Goal: Answer question/provide support: Share knowledge or assist other users

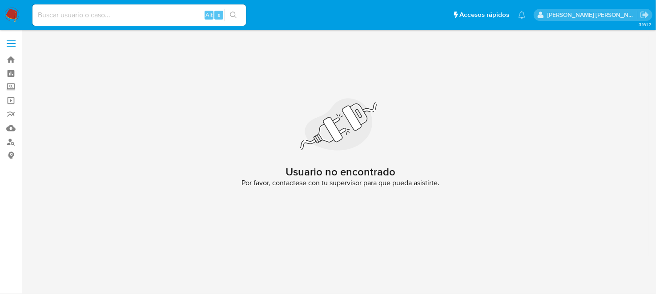
drag, startPoint x: 12, startPoint y: 11, endPoint x: 17, endPoint y: 30, distance: 19.7
click at [12, 11] on img at bounding box center [11, 15] width 15 height 15
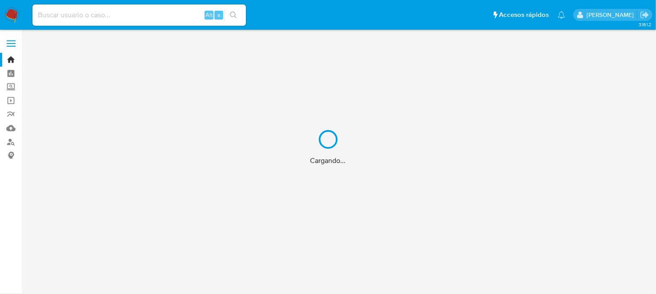
click at [7, 130] on div "Cargando..." at bounding box center [328, 147] width 656 height 294
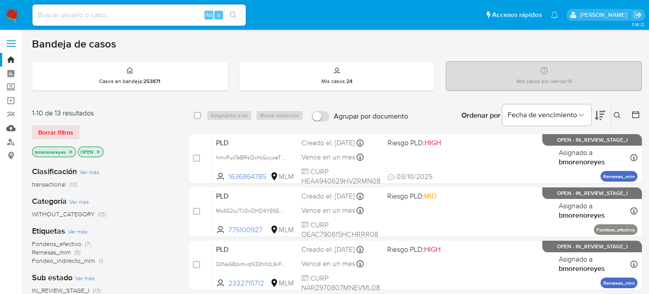
click at [10, 129] on link "Mulan" at bounding box center [53, 128] width 106 height 14
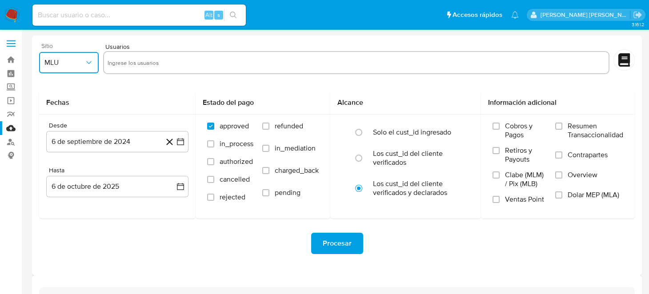
click at [75, 61] on span "MLU" at bounding box center [64, 62] width 40 height 9
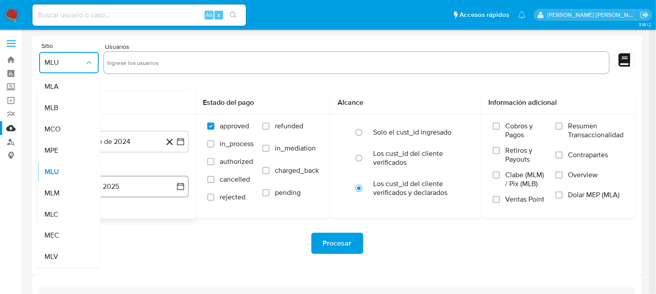
click at [71, 190] on div "MLM" at bounding box center [66, 193] width 44 height 21
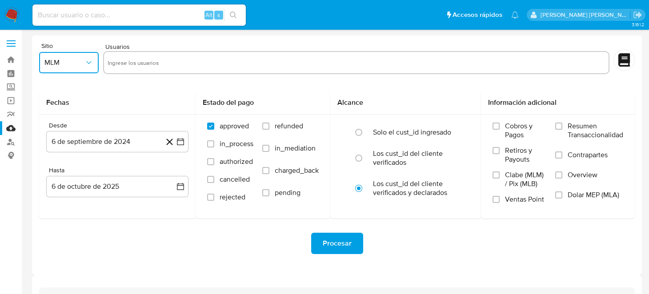
click at [176, 61] on input "text" at bounding box center [356, 63] width 497 height 14
type input "294464474"
click at [178, 144] on icon "button" at bounding box center [180, 141] width 9 height 9
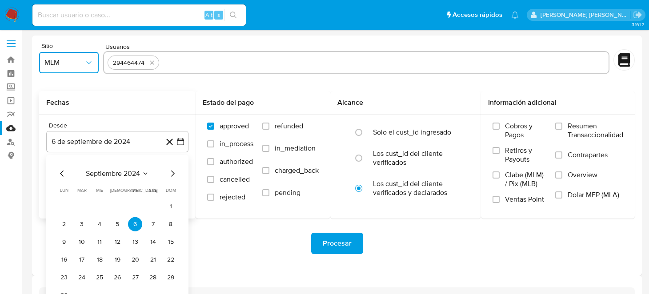
click at [171, 177] on icon "Mes siguiente" at bounding box center [172, 173] width 11 height 11
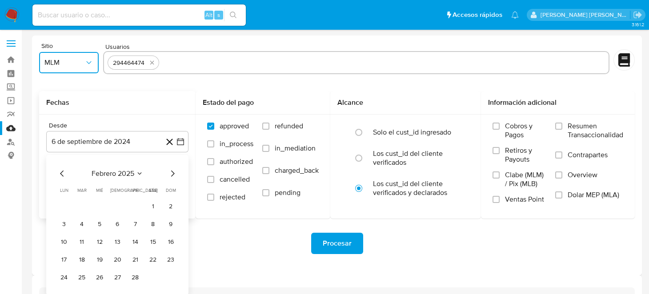
click at [171, 177] on icon "Mes siguiente" at bounding box center [172, 173] width 11 height 11
click at [113, 207] on button "1" at bounding box center [117, 207] width 14 height 14
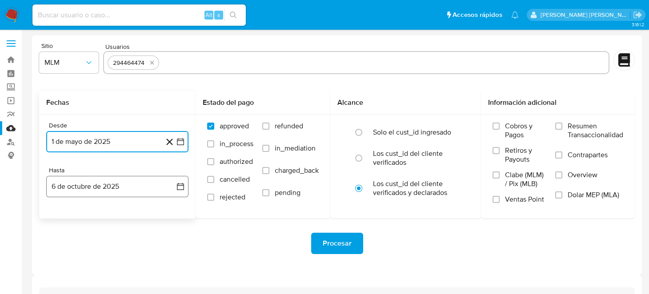
click at [175, 189] on button "6 de octubre de 2025" at bounding box center [117, 186] width 142 height 21
click at [60, 219] on icon "Mes anterior" at bounding box center [62, 218] width 11 height 11
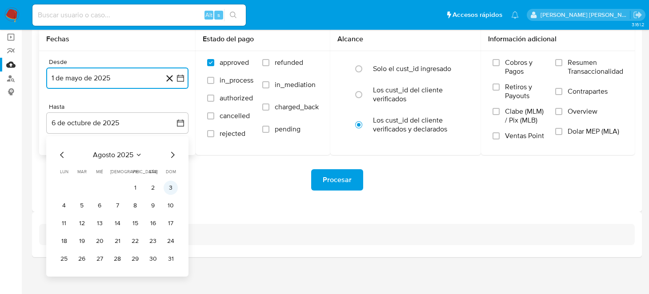
scroll to position [64, 0]
click at [171, 256] on button "31" at bounding box center [171, 259] width 14 height 14
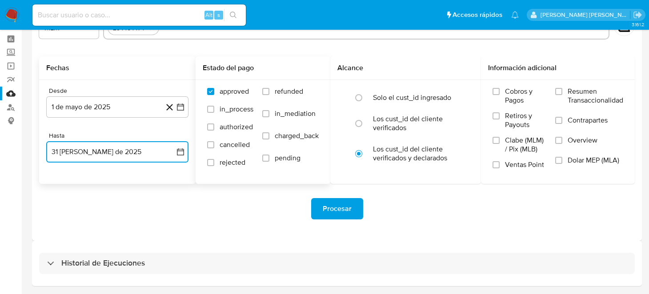
scroll to position [20, 0]
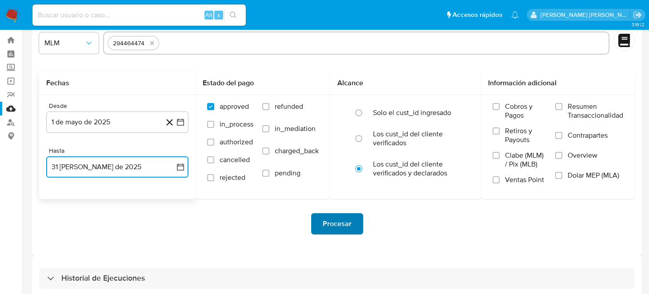
click at [328, 222] on span "Procesar" at bounding box center [337, 224] width 29 height 20
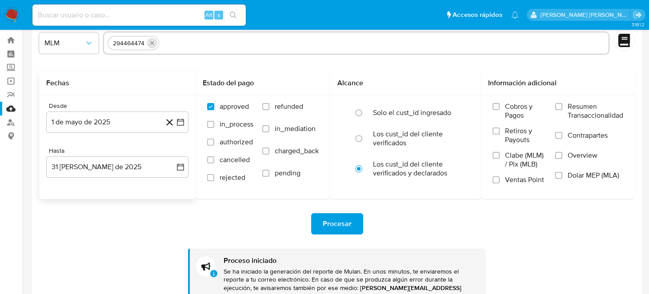
click at [150, 44] on icon "quitar 294464474" at bounding box center [152, 43] width 4 height 4
click at [150, 44] on input "text" at bounding box center [356, 43] width 497 height 14
paste input "2577876347"
type input "2577876347"
click at [319, 220] on button "Procesar" at bounding box center [337, 223] width 52 height 21
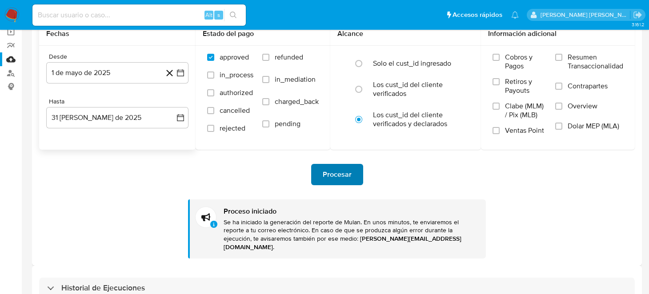
scroll to position [115, 0]
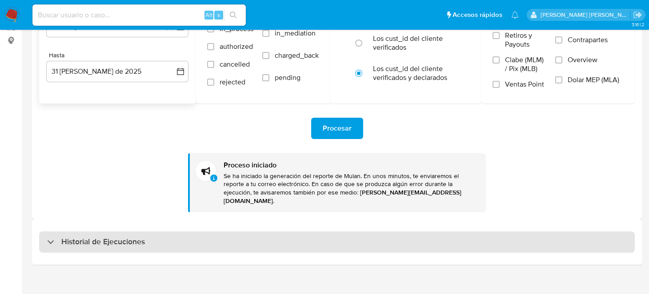
click at [116, 237] on h3 "Historial de Ejecuciones" at bounding box center [103, 242] width 84 height 11
select select "10"
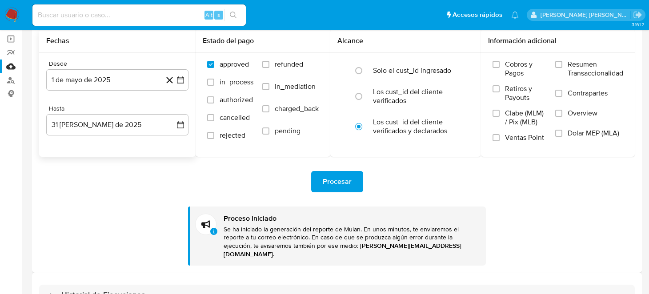
scroll to position [0, 0]
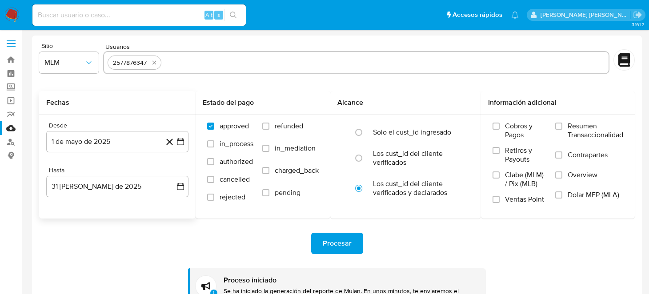
click at [18, 15] on img at bounding box center [11, 15] width 15 height 15
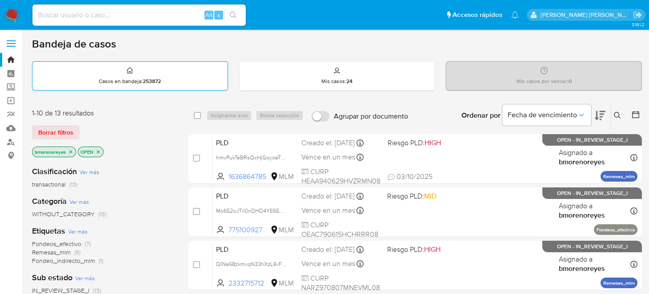
click at [170, 76] on div "Casos en bandeja : 253872" at bounding box center [129, 76] width 195 height 28
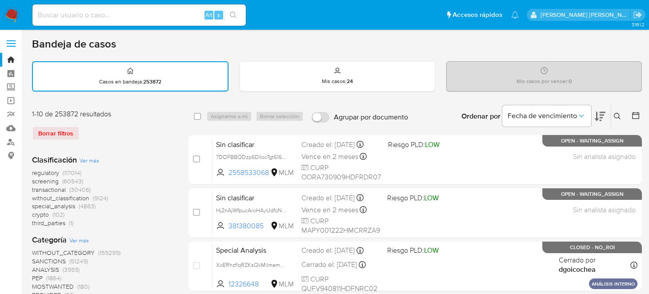
click at [619, 115] on icon at bounding box center [617, 116] width 7 height 7
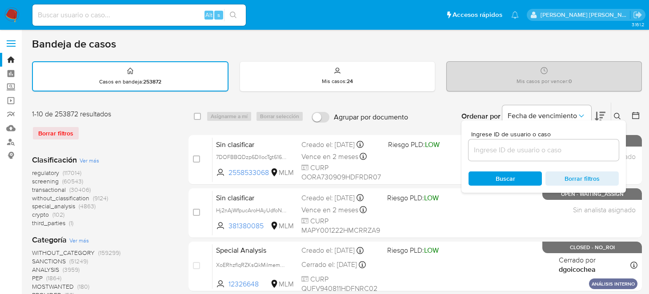
click at [516, 148] on input at bounding box center [543, 150] width 150 height 12
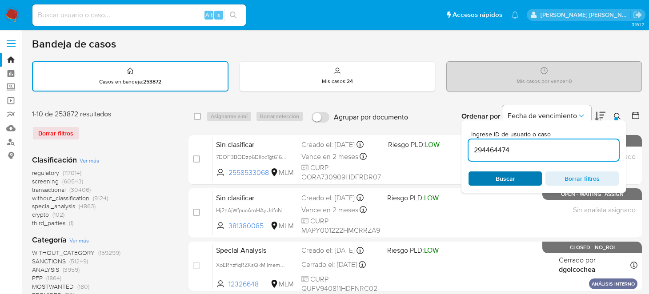
type input "294464474"
click at [499, 172] on span "Buscar" at bounding box center [506, 179] width 20 height 14
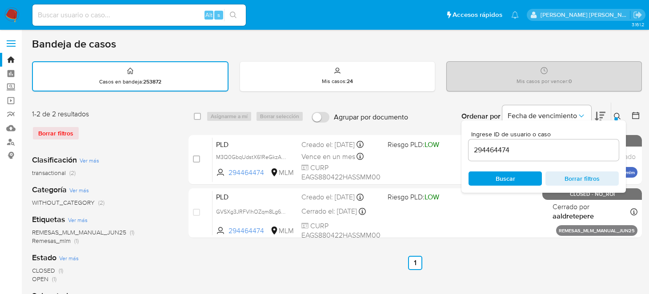
click at [615, 117] on div at bounding box center [616, 119] width 4 height 4
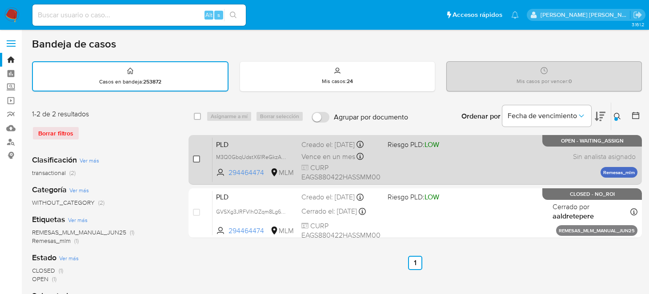
click at [195, 159] on input "checkbox" at bounding box center [196, 159] width 7 height 7
checkbox input "true"
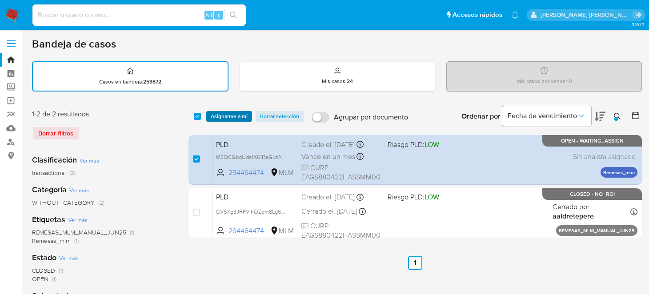
click at [231, 116] on span "Asignarme a mí" at bounding box center [229, 116] width 37 height 9
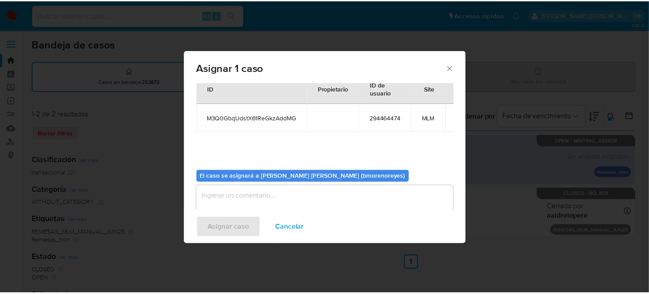
scroll to position [45, 0]
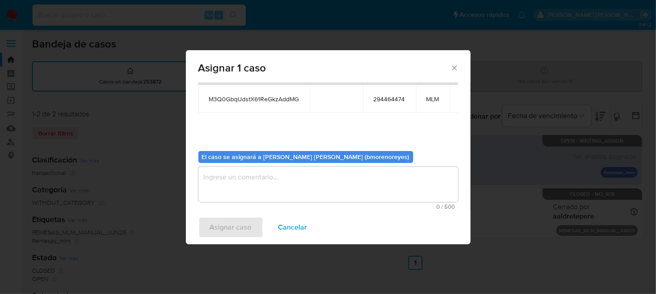
click at [250, 186] on textarea "assign-modal" at bounding box center [328, 185] width 260 height 36
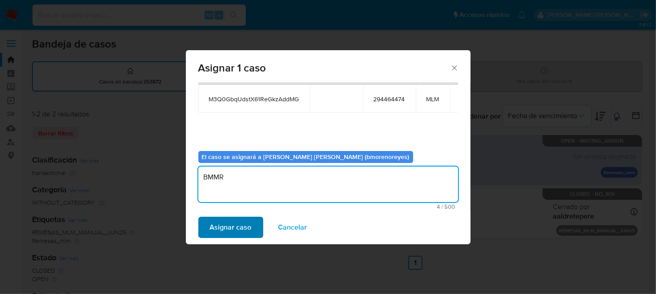
type textarea "BMMR"
click at [241, 224] on span "Asignar caso" at bounding box center [231, 228] width 42 height 20
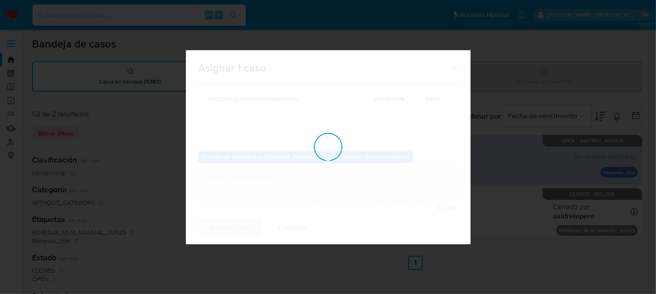
checkbox input "false"
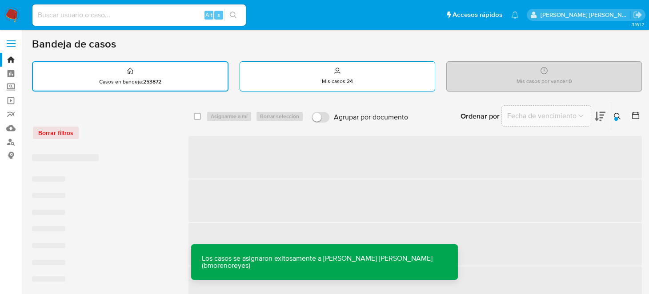
click at [340, 80] on p "Mis casos : 24" at bounding box center [337, 81] width 31 height 7
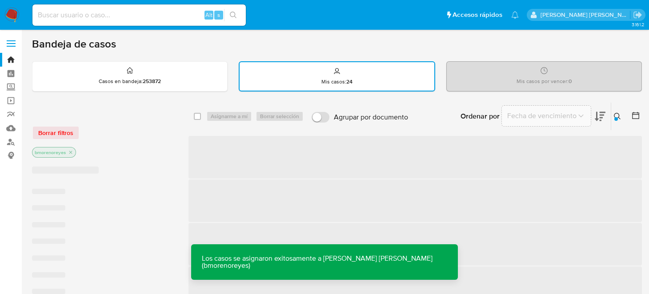
click at [617, 115] on icon at bounding box center [617, 116] width 7 height 7
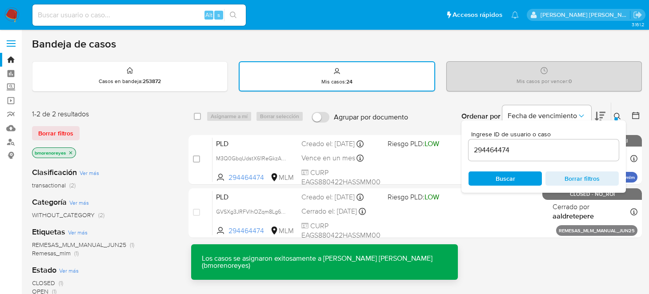
click at [522, 148] on input "294464474" at bounding box center [543, 150] width 150 height 12
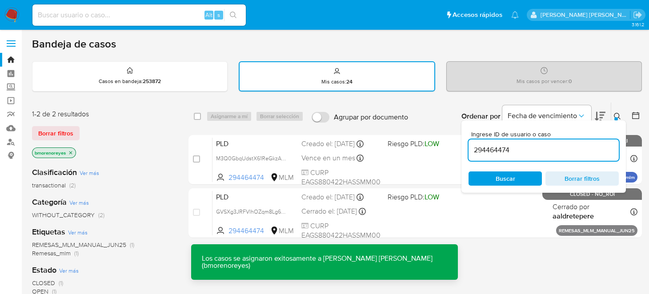
click at [500, 186] on div "Ingrese ID de usuario o caso 294464474 Buscar Borrar filtros" at bounding box center [543, 156] width 164 height 72
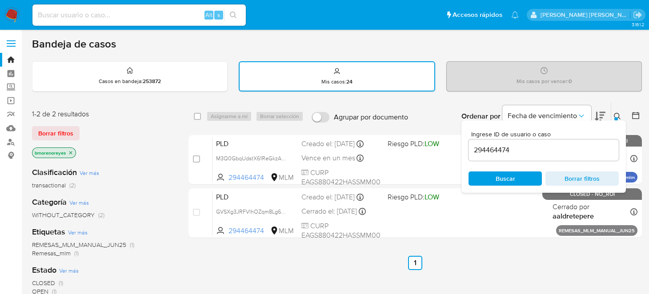
click at [497, 181] on span "Buscar" at bounding box center [506, 179] width 20 height 14
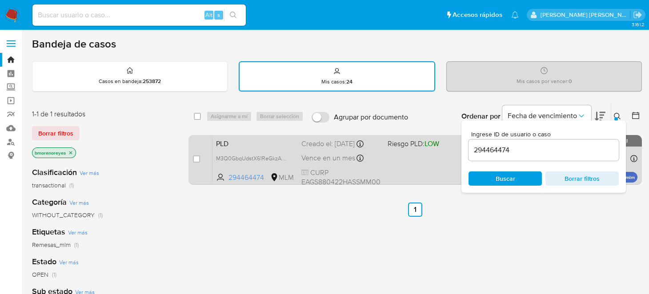
click at [250, 145] on span "PLD" at bounding box center [255, 143] width 78 height 12
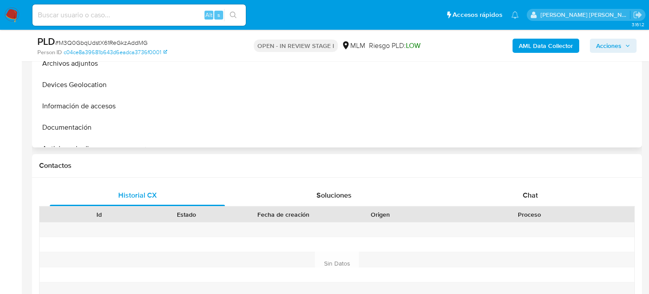
select select "10"
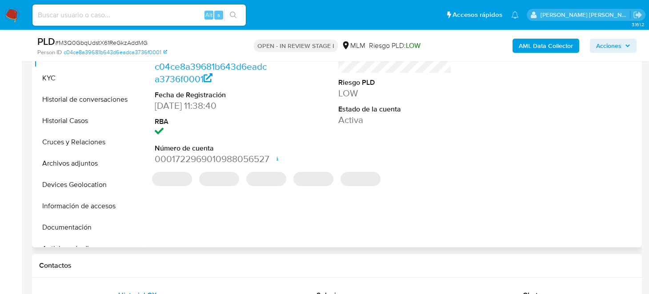
scroll to position [133, 0]
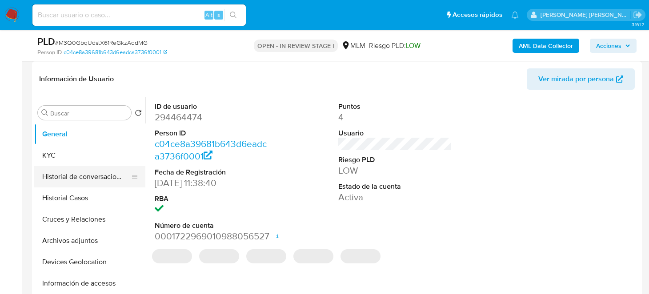
drag, startPoint x: 77, startPoint y: 156, endPoint x: 136, endPoint y: 168, distance: 60.2
click at [77, 156] on button "KYC" at bounding box center [89, 155] width 111 height 21
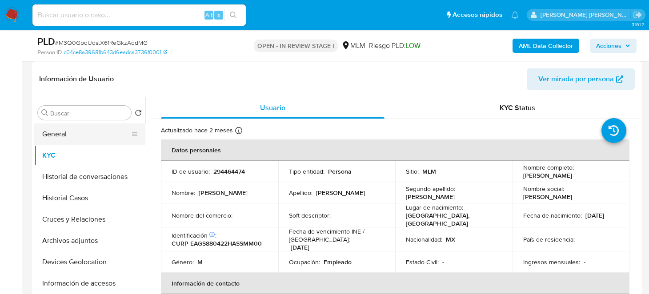
click at [76, 130] on button "General" at bounding box center [86, 134] width 104 height 21
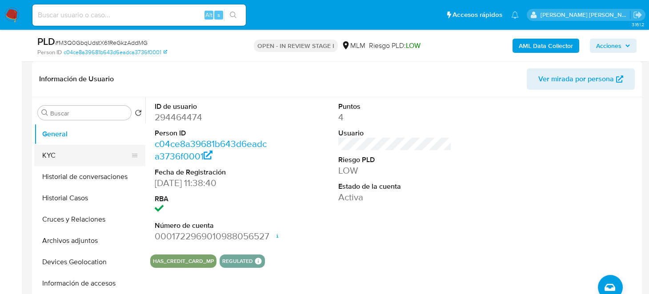
click at [42, 157] on button "KYC" at bounding box center [86, 155] width 104 height 21
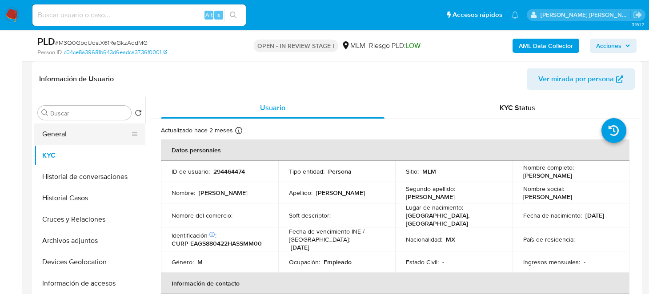
click at [52, 137] on button "General" at bounding box center [86, 134] width 104 height 21
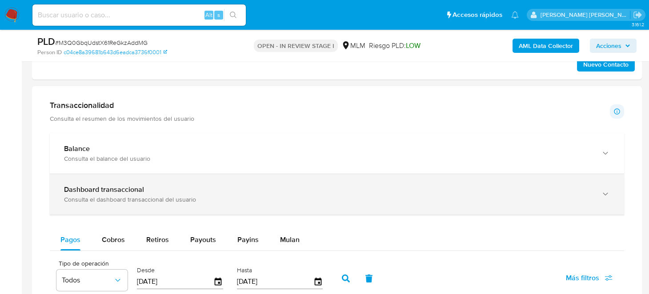
scroll to position [622, 0]
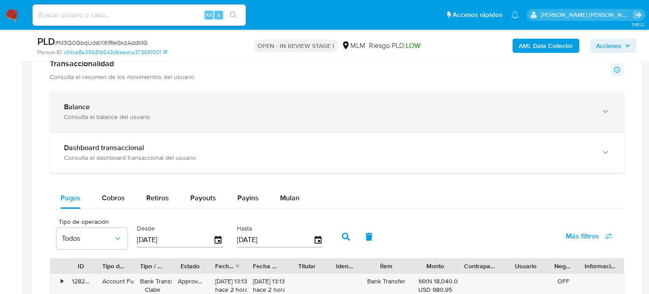
click at [97, 128] on div "Balance Consulta el balance del usuario" at bounding box center [337, 112] width 574 height 40
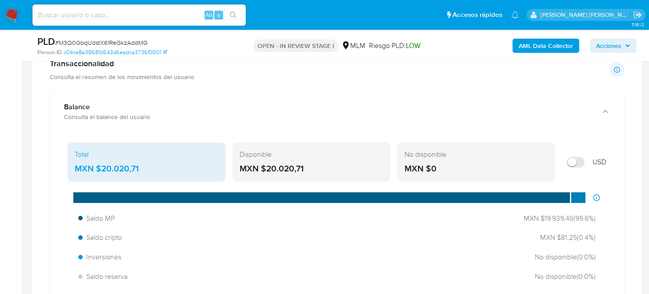
drag, startPoint x: 319, startPoint y: 176, endPoint x: 267, endPoint y: 164, distance: 53.2
click at [267, 164] on div "Disponible MXN $20.020,71" at bounding box center [311, 162] width 158 height 39
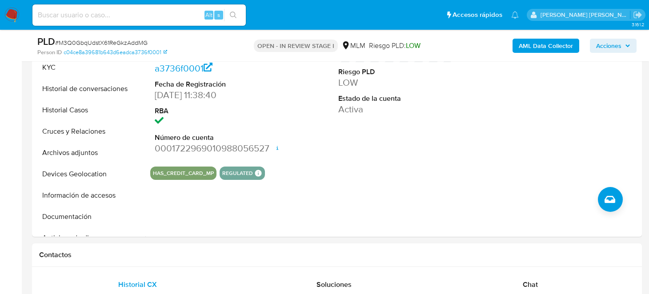
scroll to position [44, 0]
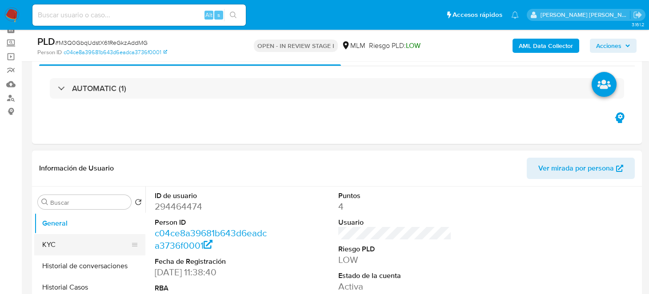
click at [55, 242] on button "KYC" at bounding box center [86, 244] width 104 height 21
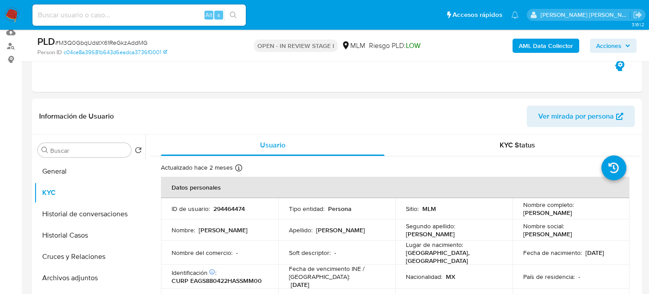
scroll to position [133, 0]
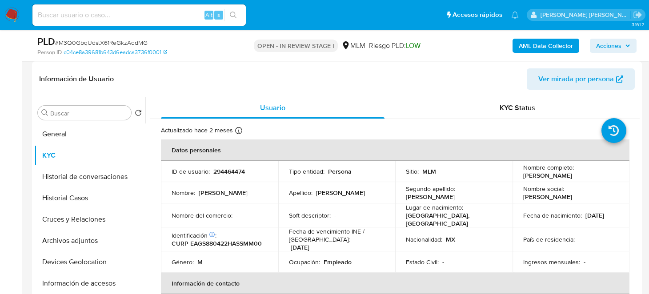
drag, startPoint x: 518, startPoint y: 179, endPoint x: 596, endPoint y: 176, distance: 77.4
click at [596, 176] on td "Nombre completo : Samuel Esparza Gomez" at bounding box center [570, 171] width 117 height 21
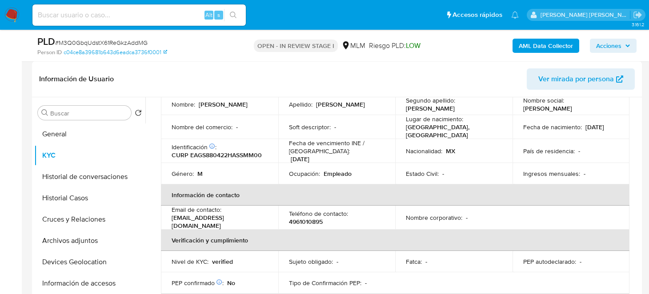
scroll to position [178, 0]
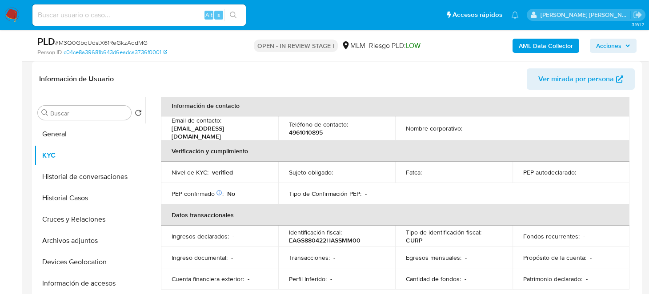
click at [293, 129] on p "4961010895" at bounding box center [306, 132] width 34 height 8
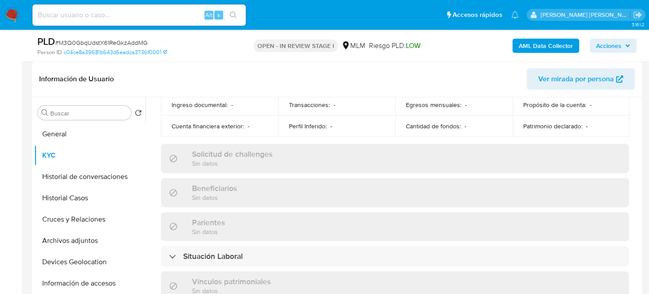
scroll to position [400, 0]
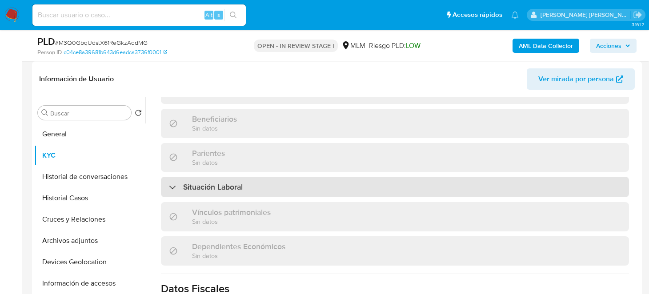
click at [281, 178] on div "Situación Laboral" at bounding box center [395, 187] width 468 height 20
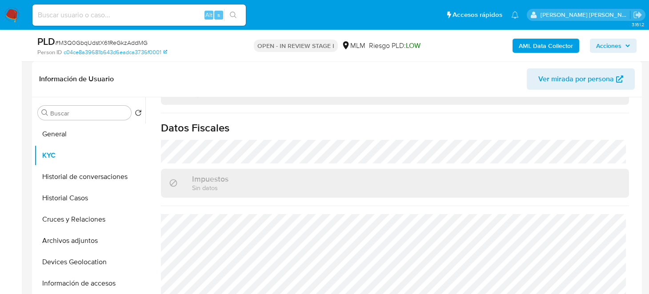
scroll to position [178, 0]
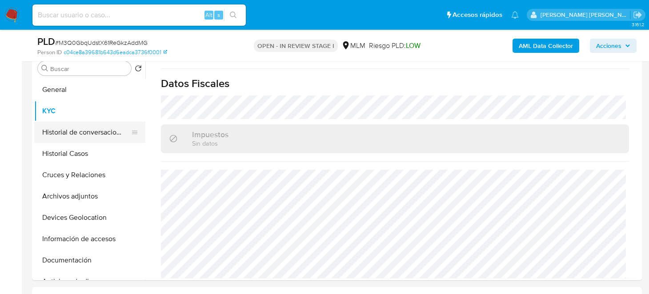
click at [64, 134] on button "Historial de conversaciones" at bounding box center [86, 132] width 104 height 21
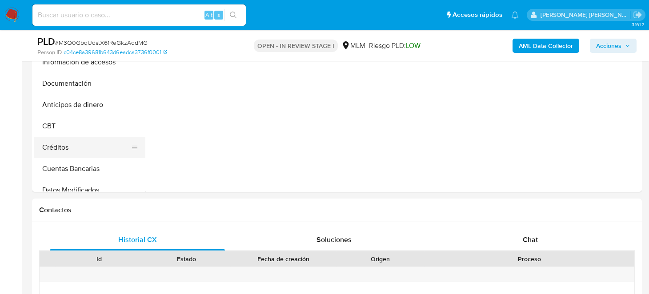
scroll to position [0, 0]
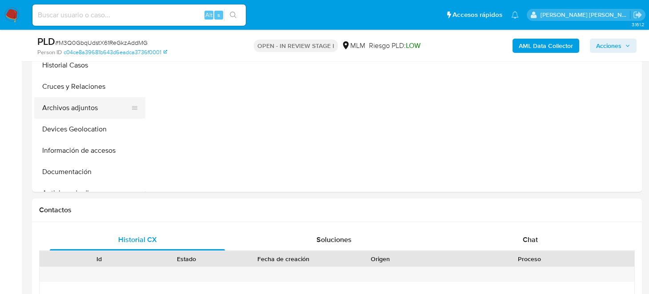
click at [72, 106] on button "Archivos adjuntos" at bounding box center [86, 107] width 104 height 21
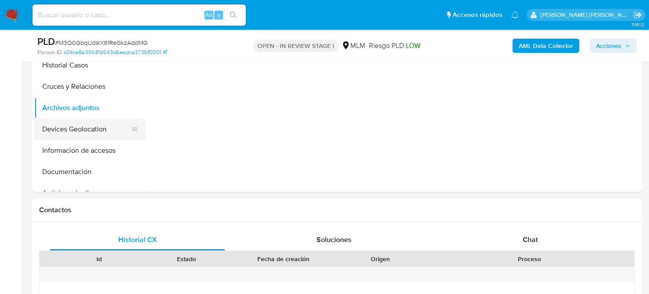
click at [58, 123] on button "Devices Geolocation" at bounding box center [86, 129] width 104 height 21
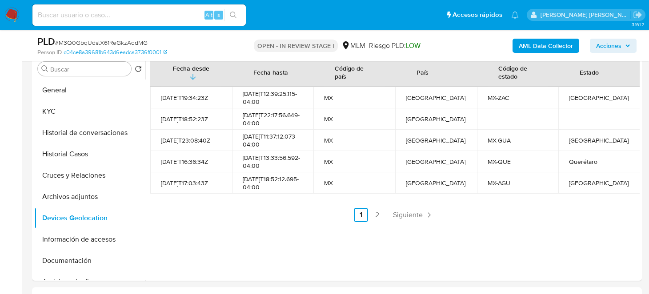
scroll to position [178, 0]
click at [84, 234] on button "Información de accesos" at bounding box center [86, 238] width 104 height 21
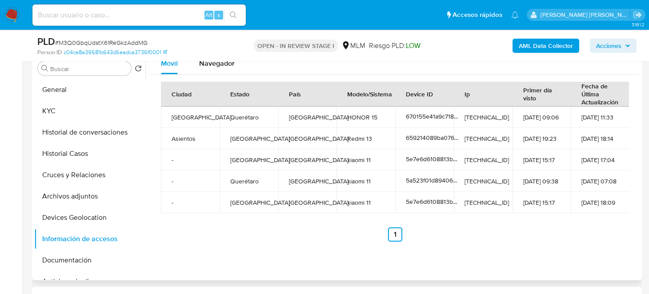
click at [216, 65] on span "Navegador" at bounding box center [217, 63] width 36 height 10
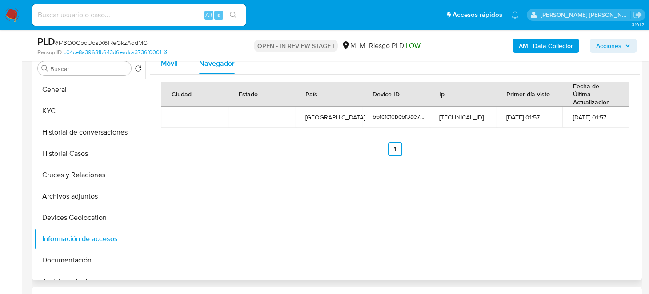
click at [169, 62] on span "Móvil" at bounding box center [169, 63] width 17 height 10
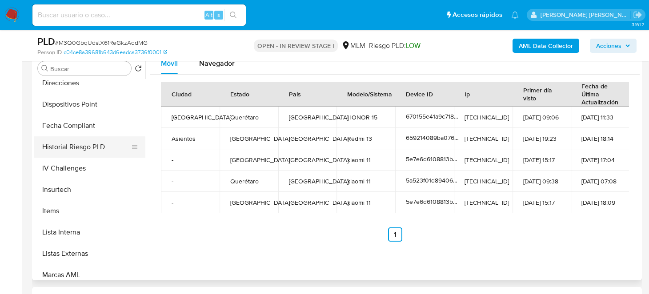
scroll to position [356, 0]
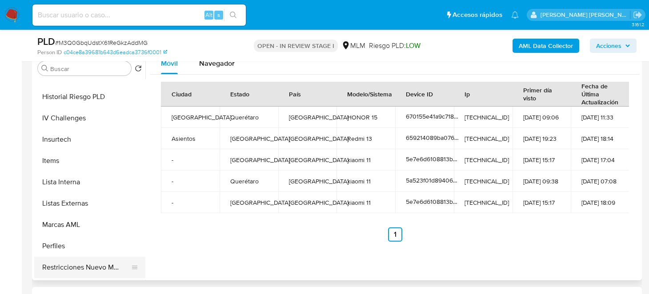
click at [91, 272] on button "Restricciones Nuevo Mundo" at bounding box center [86, 267] width 104 height 21
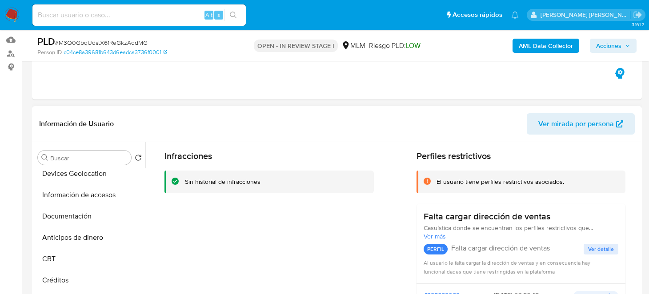
scroll to position [44, 0]
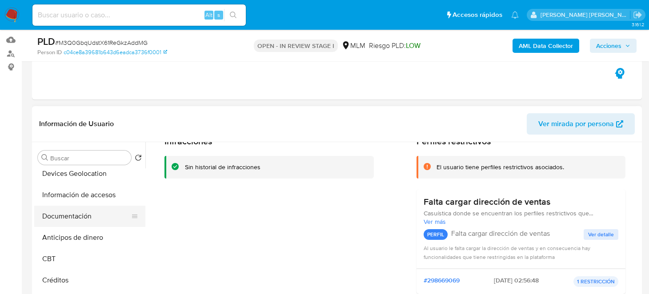
click at [84, 217] on button "Documentación" at bounding box center [86, 216] width 104 height 21
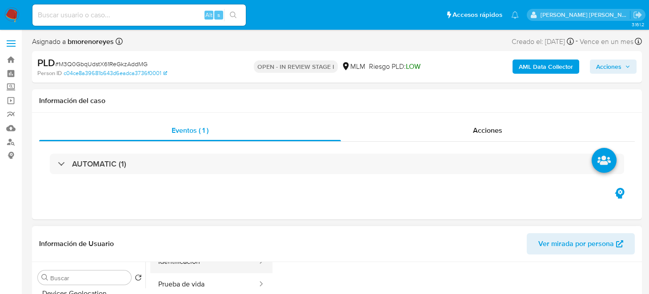
click at [187, 261] on button "Identificación" at bounding box center [204, 262] width 108 height 23
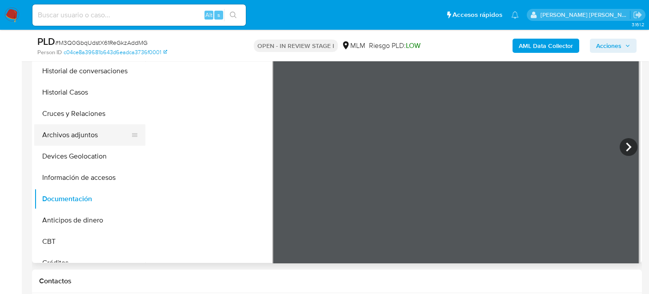
click at [80, 136] on button "Archivos adjuntos" at bounding box center [86, 134] width 104 height 21
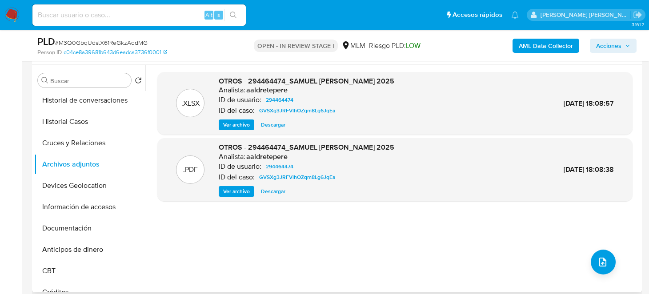
scroll to position [151, 0]
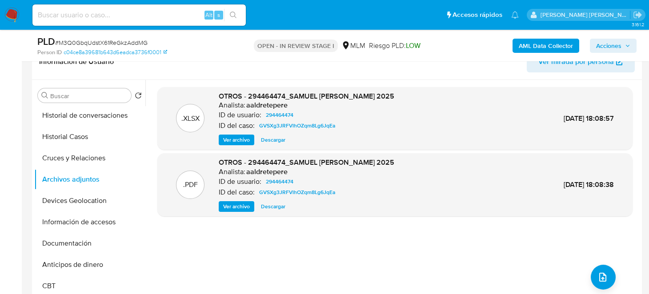
drag, startPoint x: 271, startPoint y: 205, endPoint x: 279, endPoint y: 205, distance: 8.4
click at [271, 205] on span "Descargar" at bounding box center [273, 206] width 24 height 9
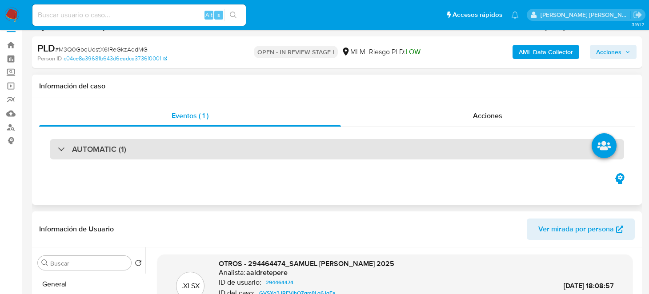
scroll to position [0, 0]
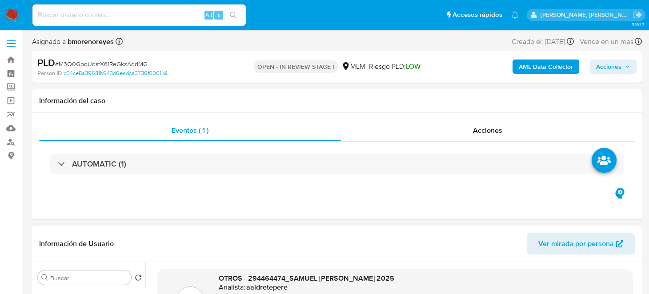
click at [97, 14] on input at bounding box center [138, 15] width 213 height 12
paste input "294464474"
type input "294464474"
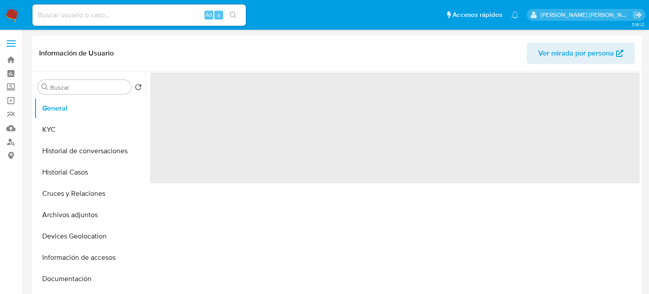
select select "10"
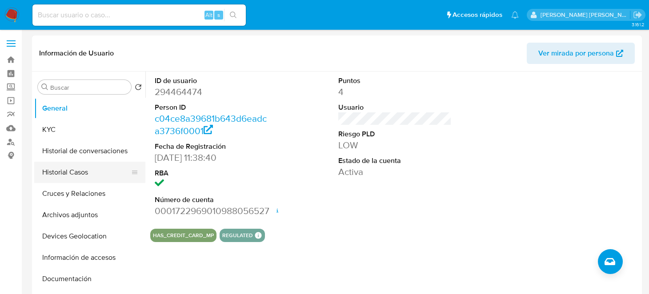
click at [82, 165] on button "Historial Casos" at bounding box center [86, 172] width 104 height 21
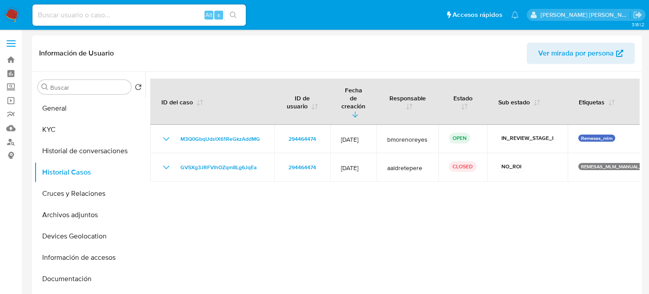
click at [353, 194] on div at bounding box center [392, 186] width 494 height 228
